Goal: Check status: Check status

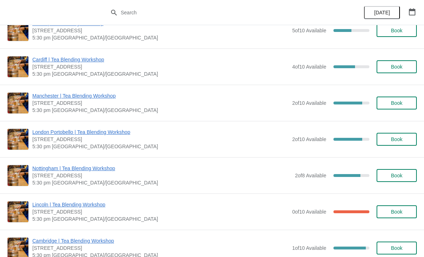
scroll to position [127, 0]
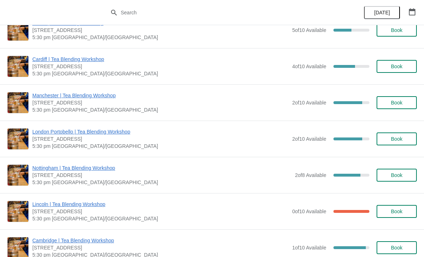
click at [66, 99] on span "Manchester | Tea Blending Workshop" at bounding box center [160, 95] width 256 height 7
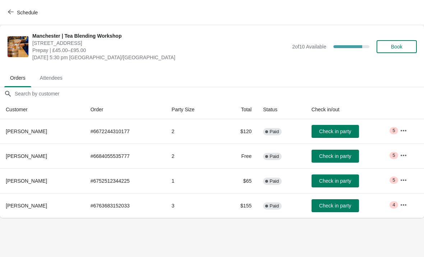
click at [410, 129] on button "button" at bounding box center [403, 130] width 13 height 13
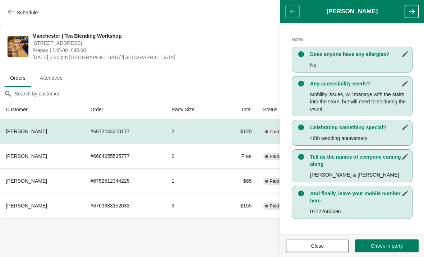
scroll to position [146, 0]
click at [125, 241] on body "Schedule Manchester | Tea Blending Workshop 57 Church St, Manchester, M4 1PD Pr…" at bounding box center [212, 128] width 424 height 257
click at [410, 12] on icon "button" at bounding box center [412, 11] width 6 height 4
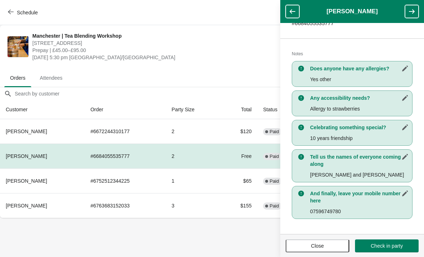
scroll to position [132, 0]
click at [415, 13] on icon "button" at bounding box center [411, 11] width 7 height 7
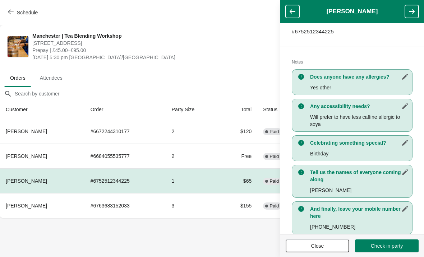
scroll to position [124, 0]
click at [411, 17] on button "button" at bounding box center [412, 11] width 14 height 13
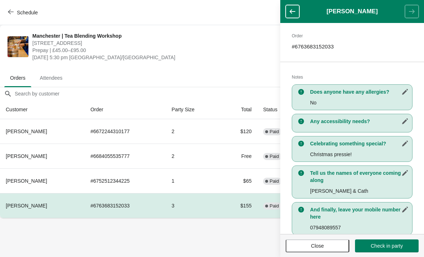
scroll to position [107, 0]
click at [330, 240] on button "Close" at bounding box center [318, 246] width 64 height 13
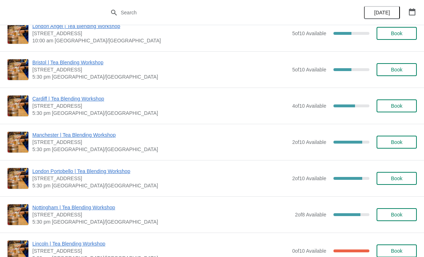
scroll to position [88, 0]
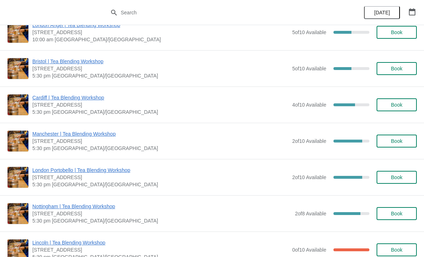
click at [50, 132] on span "Manchester | Tea Blending Workshop" at bounding box center [160, 133] width 256 height 7
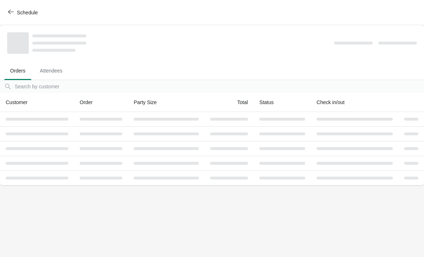
scroll to position [0, 0]
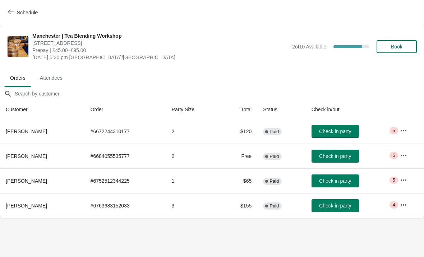
click at [407, 129] on icon "button" at bounding box center [403, 130] width 7 height 7
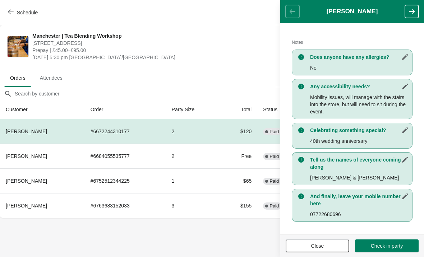
scroll to position [143, 0]
click at [415, 11] on icon "button" at bounding box center [411, 11] width 7 height 7
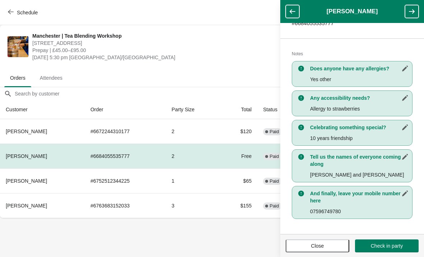
scroll to position [132, 0]
click at [412, 9] on icon "button" at bounding box center [411, 11] width 7 height 7
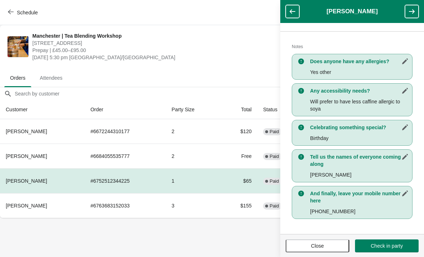
scroll to position [139, 0]
